Goal: Task Accomplishment & Management: Use online tool/utility

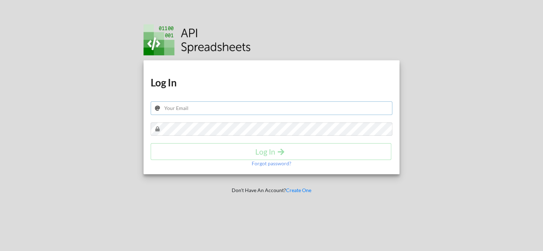
click at [193, 107] on input "text" at bounding box center [272, 108] width 242 height 14
type input "[EMAIL_ADDRESS][DOMAIN_NAME]"
click at [234, 153] on h4 "Log In" at bounding box center [271, 151] width 226 height 9
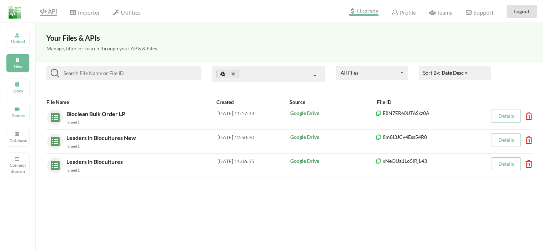
click at [361, 14] on span "Upgrade" at bounding box center [363, 11] width 29 height 7
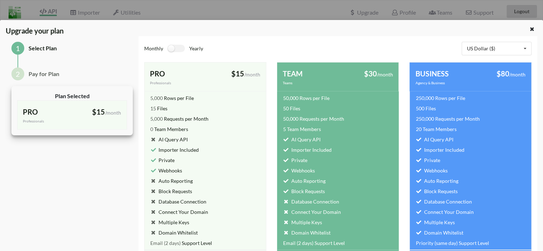
click at [394, 35] on div "Upgrade your plan" at bounding box center [248, 30] width 497 height 11
click at [168, 51] on label at bounding box center [175, 48] width 17 height 7
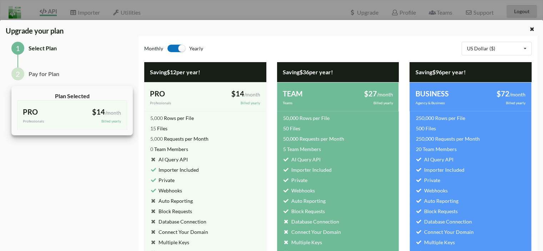
click at [179, 49] on label at bounding box center [175, 48] width 17 height 7
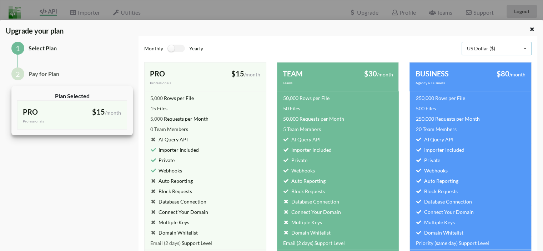
click at [473, 45] on div "US Dollar ($) US Dollar ($) Indian Rupee (₹) Australian Dollar (AUD$) Brazilian…" at bounding box center [497, 49] width 70 height 14
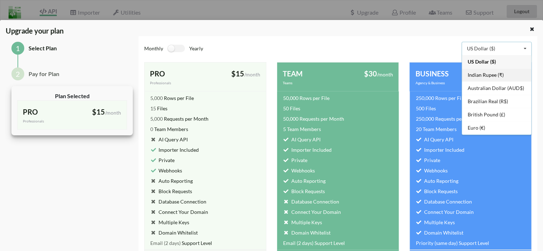
click at [474, 71] on div "Indian Rupee (₹)" at bounding box center [496, 74] width 69 height 13
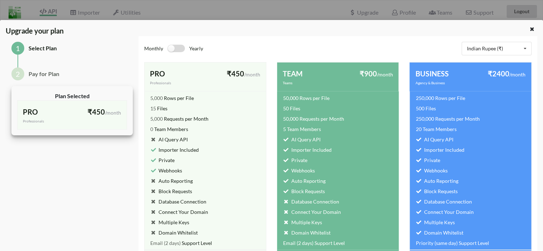
click at [171, 49] on label at bounding box center [175, 48] width 17 height 7
checkbox input "true"
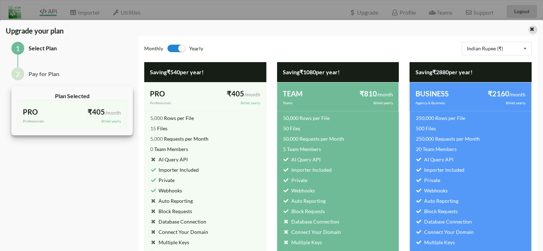
click at [531, 25] on div at bounding box center [519, 30] width 45 height 11
click at [529, 29] on icon at bounding box center [532, 28] width 6 height 5
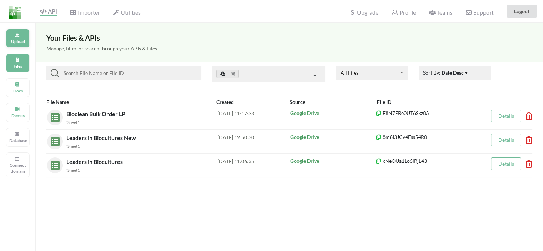
click at [9, 40] on div "Upload" at bounding box center [18, 38] width 24 height 19
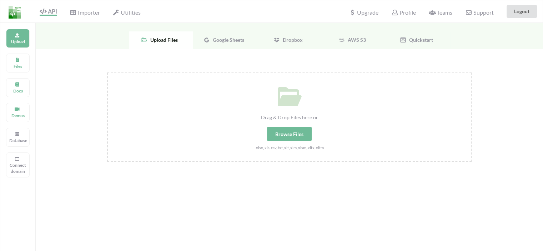
click at [228, 41] on span "Google Sheets" at bounding box center [227, 40] width 34 height 6
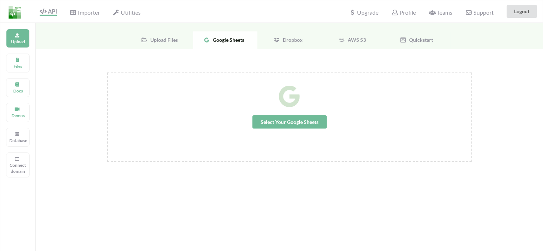
click at [296, 119] on span "Select Your Google Sheets" at bounding box center [289, 121] width 74 height 13
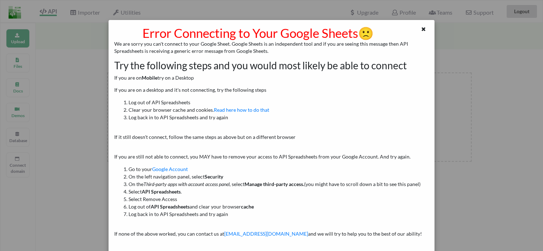
click at [424, 25] on div at bounding box center [420, 32] width 27 height 15
click at [420, 28] on icon at bounding box center [423, 28] width 6 height 5
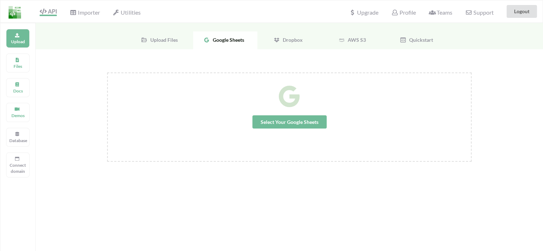
click at [175, 35] on div "Upload Files" at bounding box center [161, 40] width 64 height 18
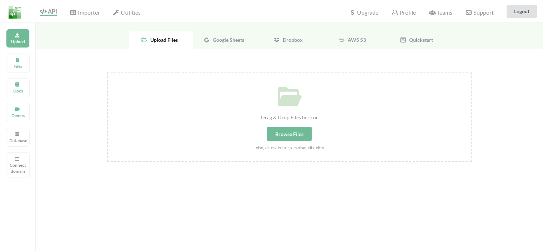
click at [218, 39] on span "Google Sheets" at bounding box center [227, 40] width 34 height 6
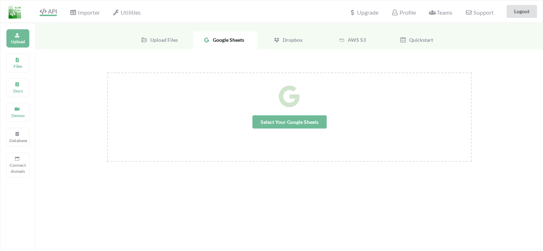
click at [283, 122] on span "Select Your Google Sheets" at bounding box center [289, 121] width 74 height 13
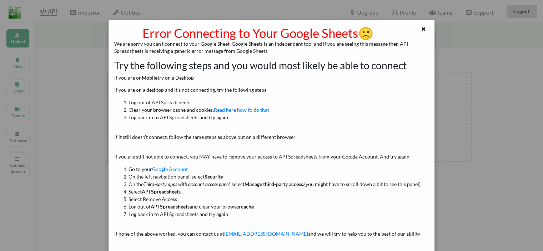
click at [417, 24] on div "Error Connecting to Your Google Sheets 🙁 We are sorry you can't connect to your…" at bounding box center [272, 137] width 326 height 235
click at [420, 27] on icon at bounding box center [423, 28] width 6 height 5
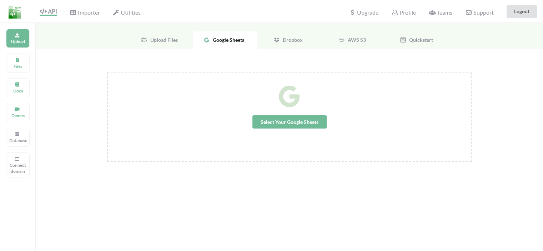
click at [296, 119] on span "Select Your Google Sheets" at bounding box center [289, 121] width 74 height 13
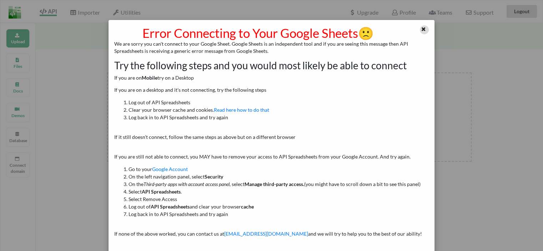
click at [423, 26] on icon at bounding box center [423, 28] width 6 height 5
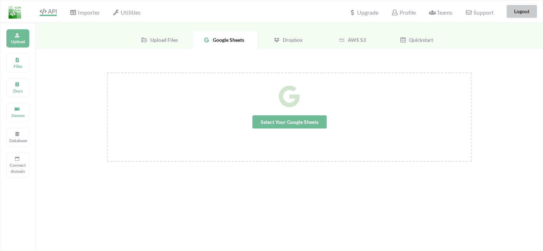
click at [525, 13] on button "Logout" at bounding box center [521, 11] width 30 height 13
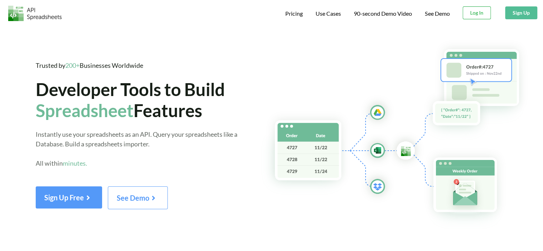
click at [483, 13] on button "Log In" at bounding box center [477, 12] width 28 height 13
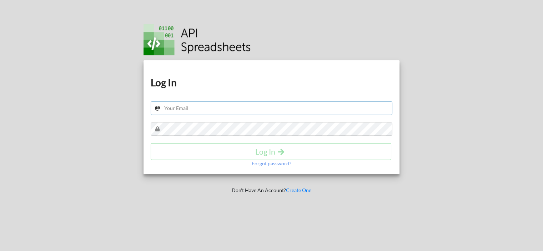
click at [176, 109] on input "text" at bounding box center [272, 108] width 242 height 14
type input "[EMAIL_ADDRESS][DOMAIN_NAME]"
click at [243, 154] on h4 "Log In" at bounding box center [271, 151] width 226 height 9
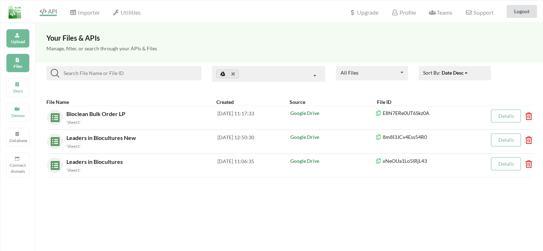
click at [23, 39] on p "Upload" at bounding box center [17, 42] width 17 height 6
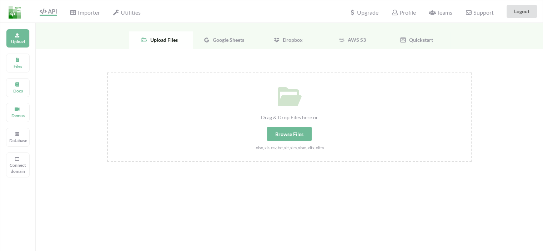
click at [224, 42] on div "Google Sheets" at bounding box center [225, 40] width 64 height 18
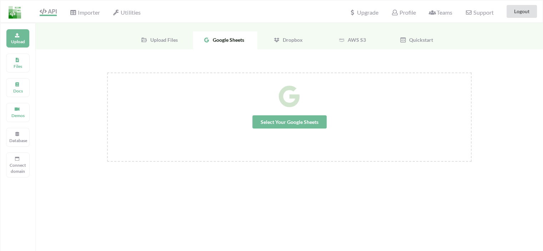
click at [283, 126] on span "Select Your Google Sheets" at bounding box center [289, 121] width 74 height 13
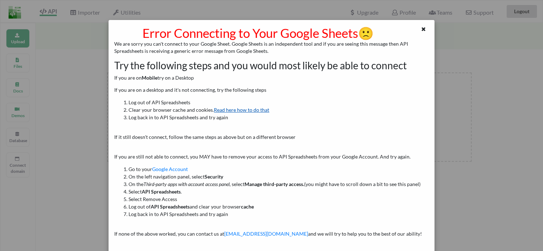
click at [256, 109] on link "Read here how to do that" at bounding box center [241, 110] width 55 height 6
click at [243, 110] on link "Read here how to do that" at bounding box center [241, 110] width 55 height 6
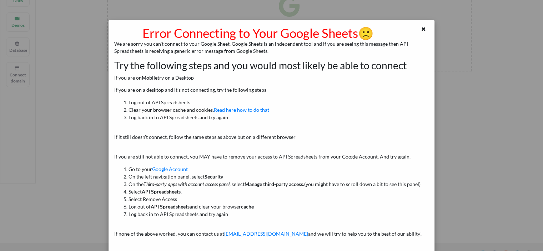
scroll to position [75, 0]
click at [423, 27] on icon at bounding box center [423, 28] width 6 height 5
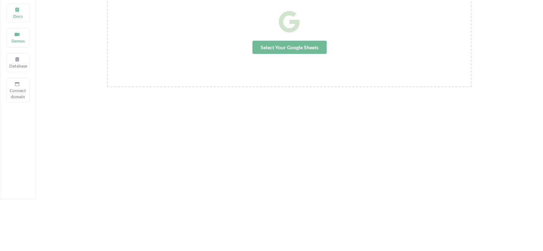
scroll to position [0, 0]
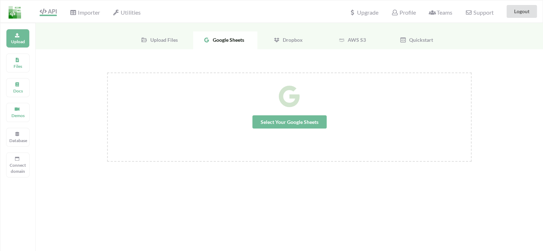
click at [266, 119] on span "Select Your Google Sheets" at bounding box center [289, 121] width 74 height 13
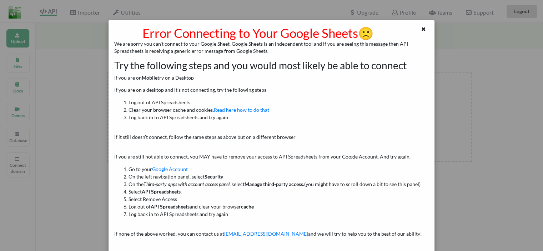
click at [420, 28] on icon at bounding box center [423, 28] width 6 height 5
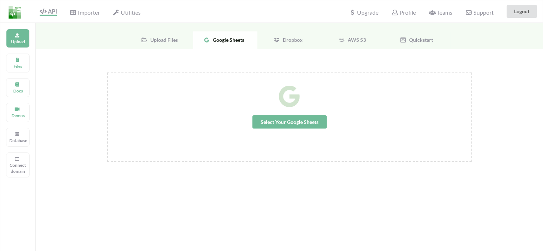
click at [282, 124] on span "Select Your Google Sheets" at bounding box center [289, 121] width 74 height 13
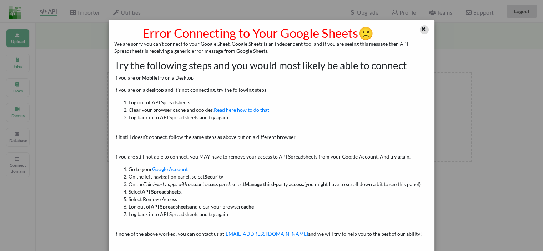
click at [422, 30] on icon at bounding box center [423, 28] width 6 height 5
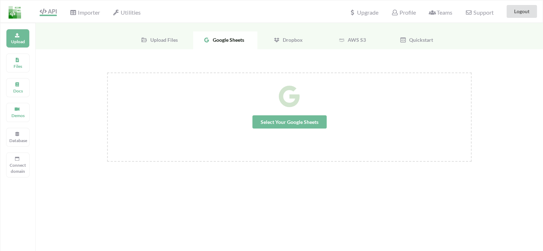
click at [166, 37] on span "Upload Files" at bounding box center [162, 40] width 30 height 6
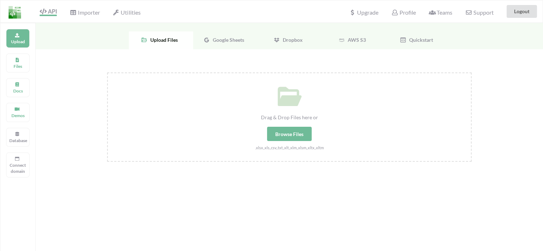
click at [276, 137] on div "Browse Files" at bounding box center [289, 134] width 45 height 14
click at [107, 72] on input "Drag & Drop Files here or Browse Files .xlsx,.xls,.csv,.txt,.xlt,.xlm,.xlsm,.xl…" at bounding box center [107, 72] width 0 height 0
click at [290, 131] on div "Browse Files" at bounding box center [289, 134] width 45 height 14
click at [107, 72] on input "Drag & Drop Files here or Browse Files .xlsx,.xls,.csv,.txt,.xlt,.xlm,.xlsm,.xl…" at bounding box center [107, 72] width 0 height 0
type input "C:\fakepath\Zygal FSIE.xlsx"
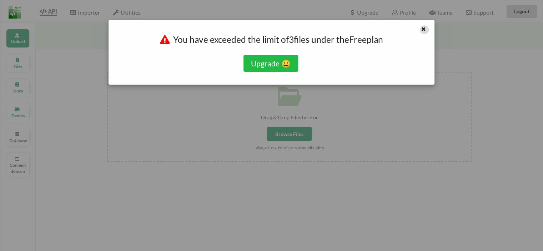
click at [421, 30] on icon at bounding box center [423, 28] width 6 height 5
